Goal: Information Seeking & Learning: Learn about a topic

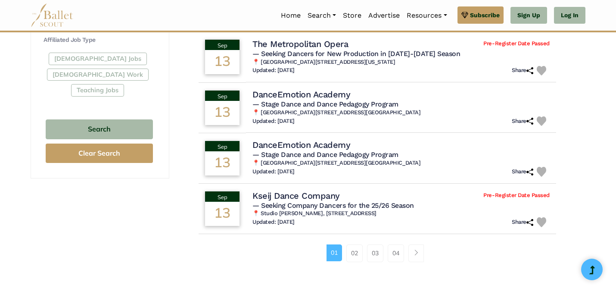
scroll to position [516, 0]
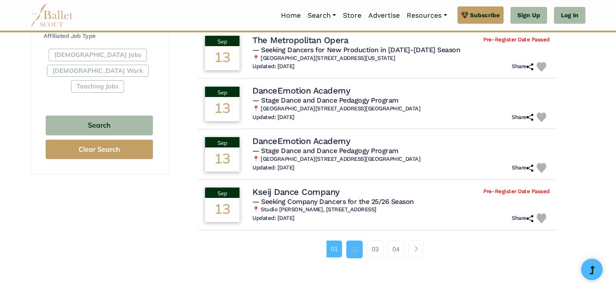
click at [354, 252] on link "02" at bounding box center [354, 248] width 16 height 17
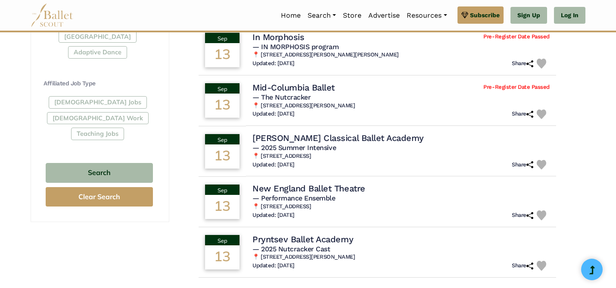
scroll to position [470, 0]
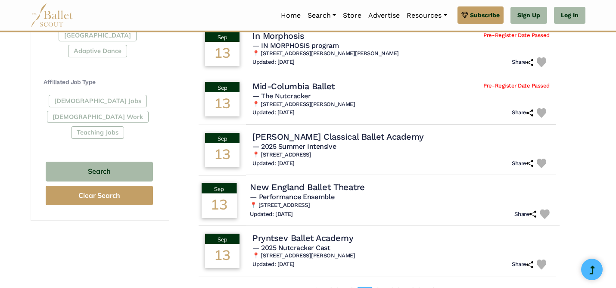
click at [354, 189] on h4 "New England Ballet Theatre" at bounding box center [307, 187] width 115 height 12
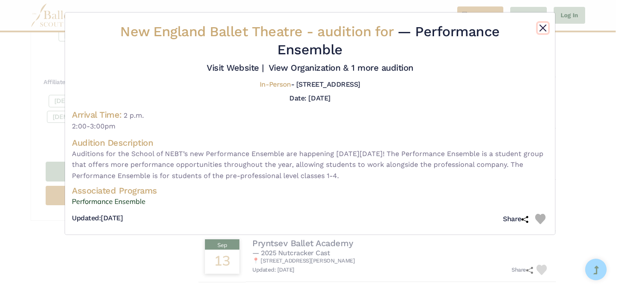
click at [540, 26] on button "Close" at bounding box center [543, 28] width 10 height 10
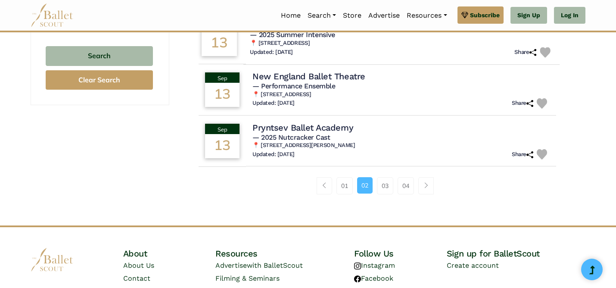
scroll to position [593, 0]
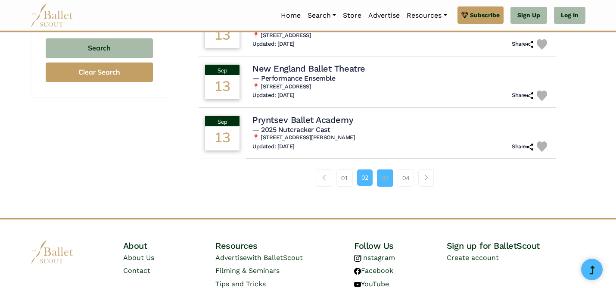
click at [383, 182] on link "03" at bounding box center [385, 177] width 16 height 17
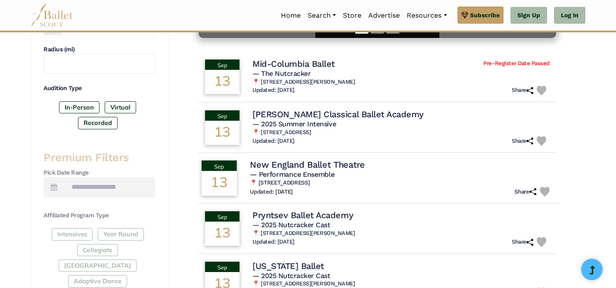
scroll to position [240, 0]
click at [434, 180] on h6 "📍 [STREET_ADDRESS]" at bounding box center [401, 182] width 303 height 7
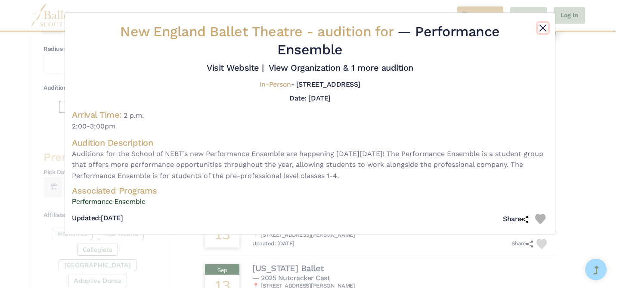
click at [543, 28] on button "Close" at bounding box center [543, 28] width 10 height 10
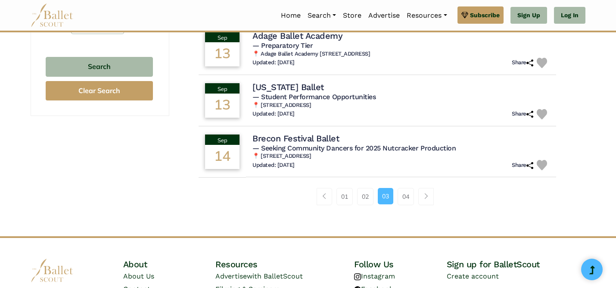
scroll to position [578, 0]
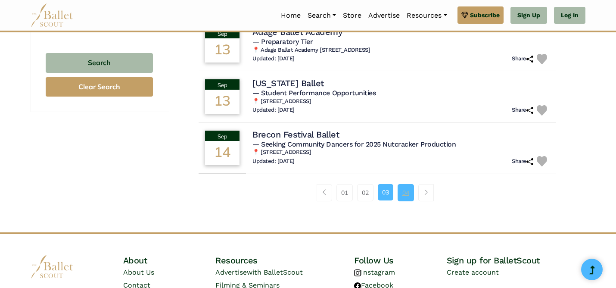
click at [405, 195] on link "04" at bounding box center [405, 192] width 16 height 17
